Goal: Task Accomplishment & Management: Use online tool/utility

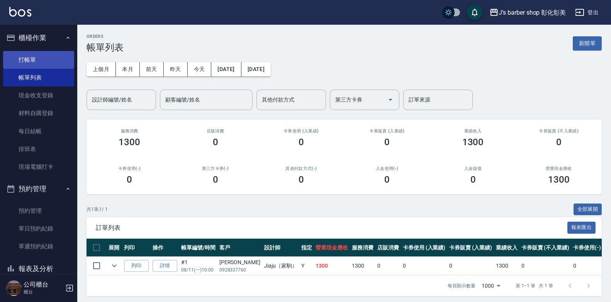
click at [55, 59] on link "打帳單" at bounding box center [38, 60] width 71 height 18
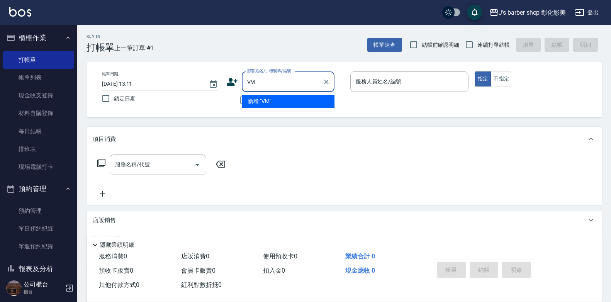
type input "V"
click at [289, 113] on li "《福元禮儀》訓承/0912000483/" at bounding box center [288, 114] width 93 height 13
type input "《福元禮儀》訓承/0912000483/"
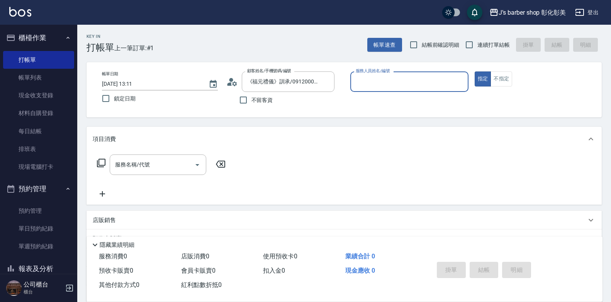
type input "LUNA(無代號)"
click at [153, 161] on input "服務名稱/代號" at bounding box center [152, 165] width 78 height 14
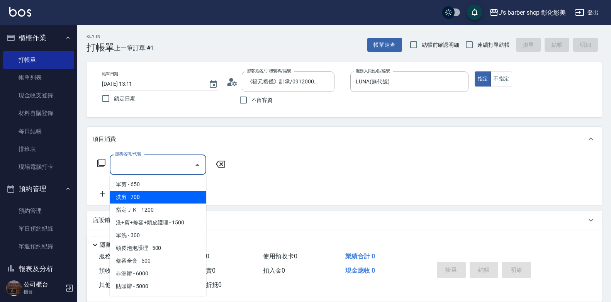
click at [150, 194] on span "洗剪 - 700" at bounding box center [158, 197] width 96 height 13
type input "洗剪(101)"
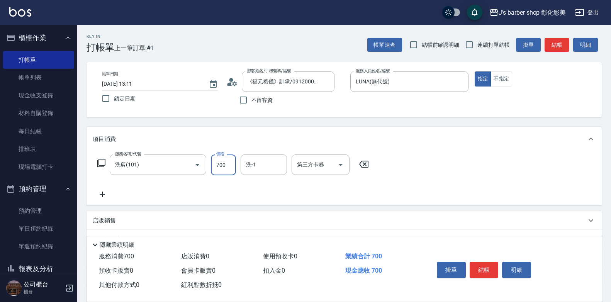
click at [230, 168] on input "700" at bounding box center [223, 164] width 25 height 21
type input "800"
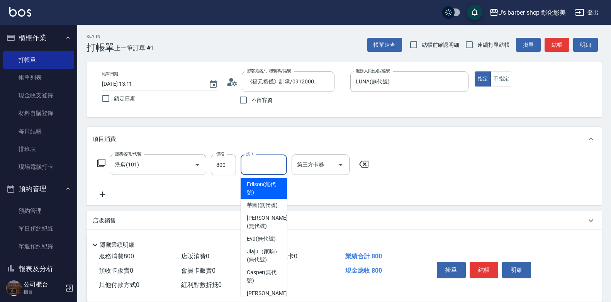
click at [255, 166] on input "洗-1" at bounding box center [263, 165] width 39 height 14
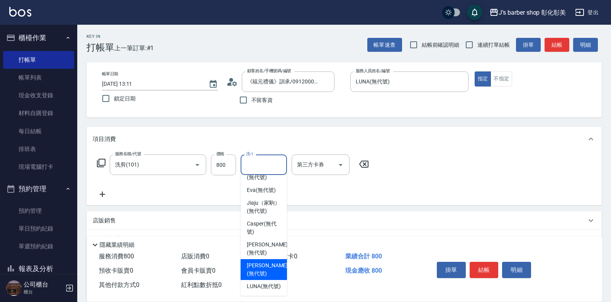
scroll to position [65, 0]
click at [269, 282] on span "LUNA (無代號)" at bounding box center [264, 286] width 34 height 8
type input "LUNA(無代號)"
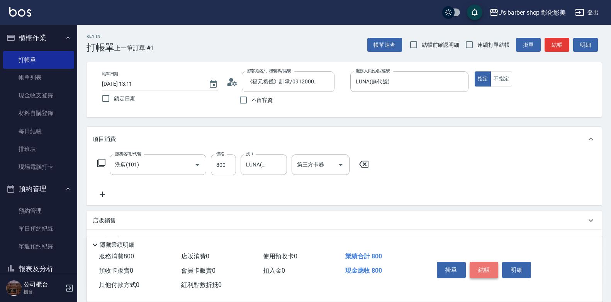
click at [477, 262] on button "結帳" at bounding box center [483, 270] width 29 height 16
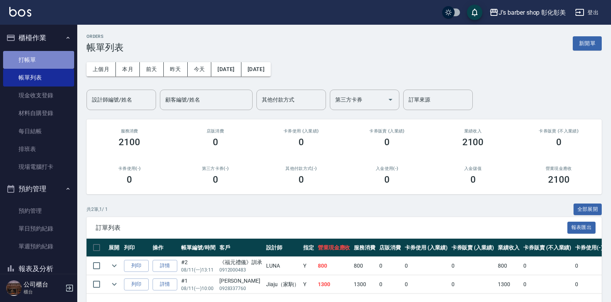
click at [41, 59] on link "打帳單" at bounding box center [38, 60] width 71 height 18
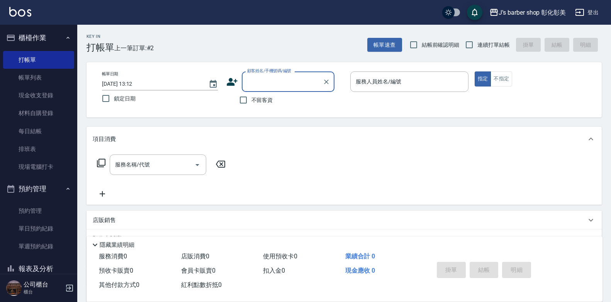
click at [296, 86] on input "顧客姓名/手機號碼/編號" at bounding box center [282, 82] width 74 height 14
click at [384, 99] on p at bounding box center [409, 96] width 118 height 8
click at [242, 96] on input "不留客資" at bounding box center [243, 100] width 16 height 16
checkbox input "true"
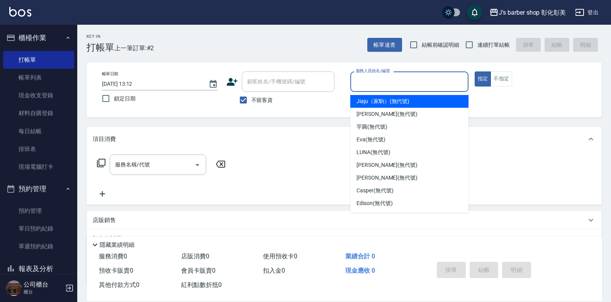
click at [431, 80] on input "服務人員姓名/編號" at bounding box center [409, 82] width 111 height 14
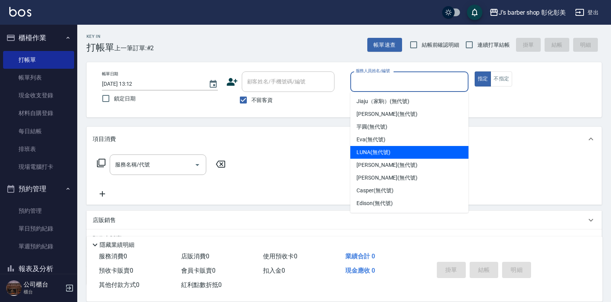
click at [386, 156] on span "LUNA (無代號)" at bounding box center [373, 152] width 34 height 8
type input "LUNA(無代號)"
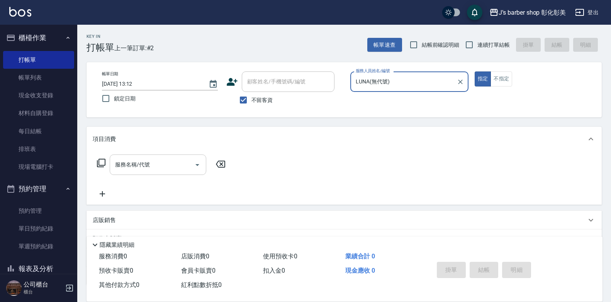
click at [153, 174] on div "服務名稱/代號" at bounding box center [158, 164] width 96 height 20
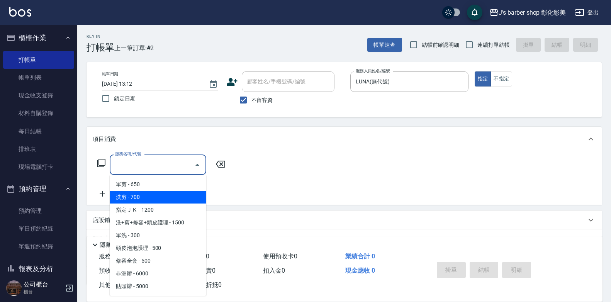
click at [173, 195] on span "洗剪 - 700" at bounding box center [158, 197] width 96 height 13
type input "洗剪(101)"
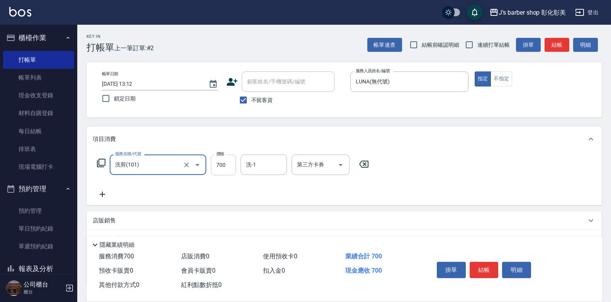
click at [219, 167] on input "700" at bounding box center [223, 164] width 25 height 21
type input "800"
click at [259, 160] on input "洗-1" at bounding box center [263, 165] width 39 height 14
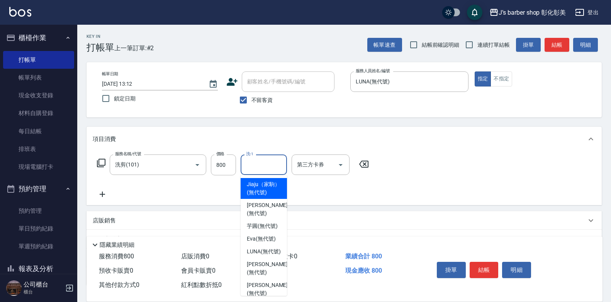
click at [259, 160] on input "洗-1" at bounding box center [263, 165] width 39 height 14
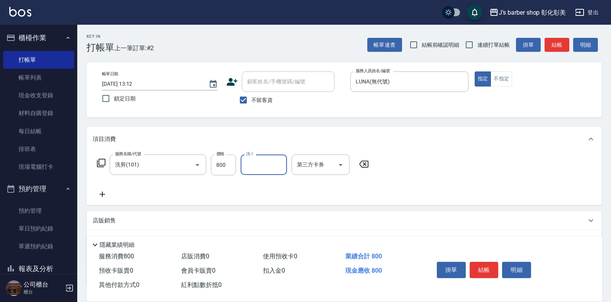
click at [259, 160] on input "洗-1" at bounding box center [263, 165] width 39 height 14
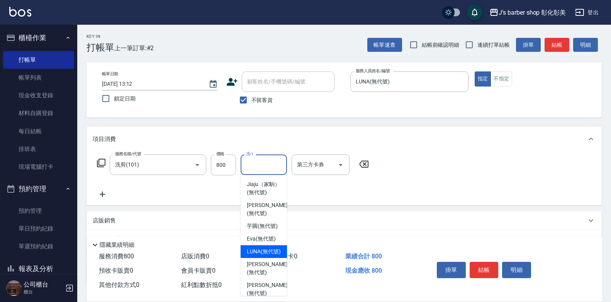
click at [263, 255] on span "LUNA (無代號)" at bounding box center [264, 251] width 34 height 8
type input "LUNA(無代號)"
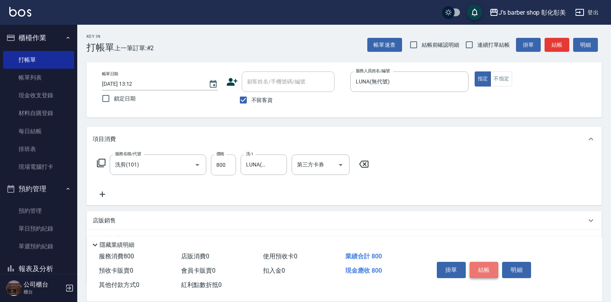
click at [483, 264] on button "結帳" at bounding box center [483, 270] width 29 height 16
